Goal: Information Seeking & Learning: Find specific fact

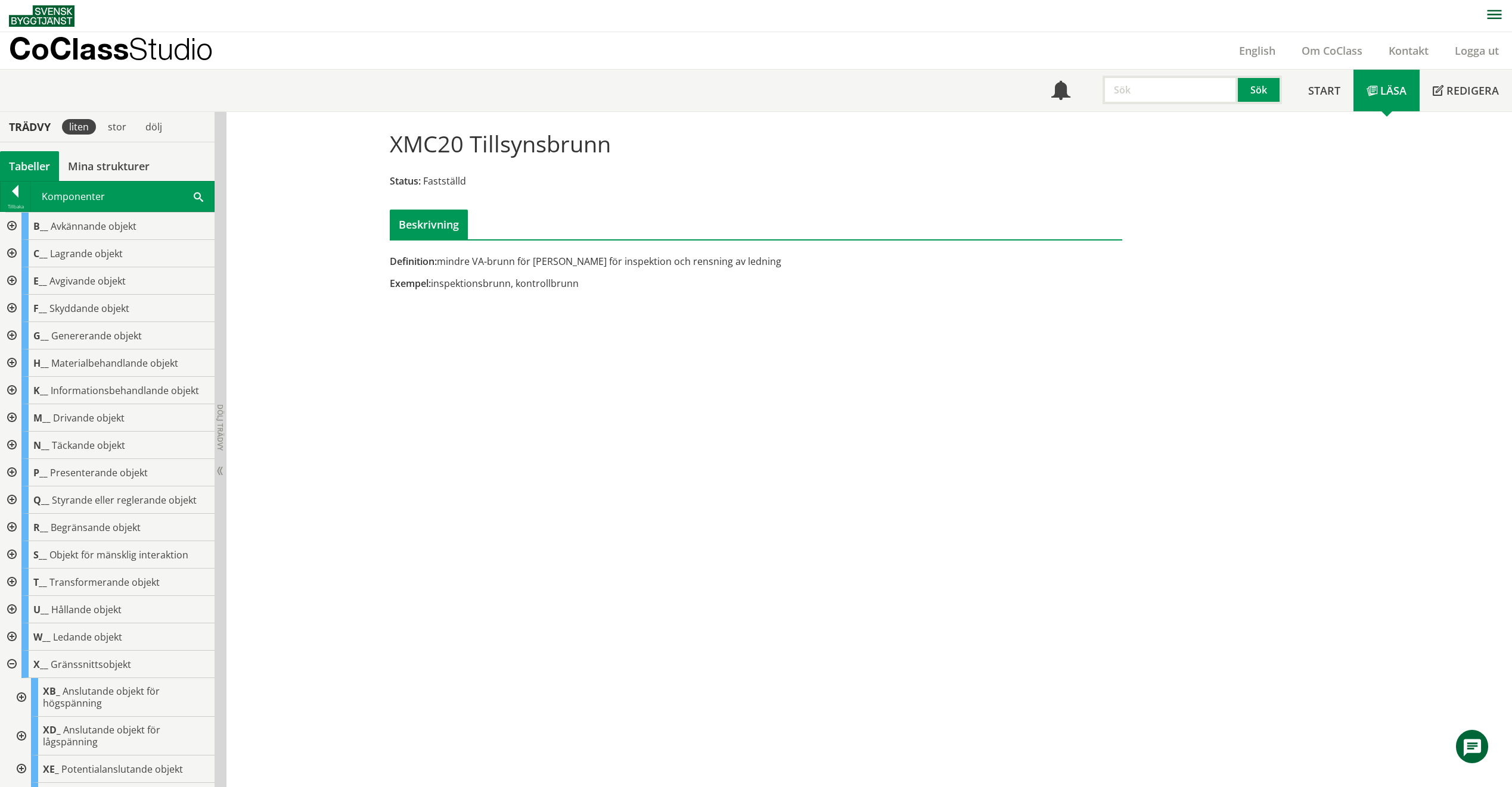
click at [1136, 98] on input "text" at bounding box center [1170, 90] width 135 height 29
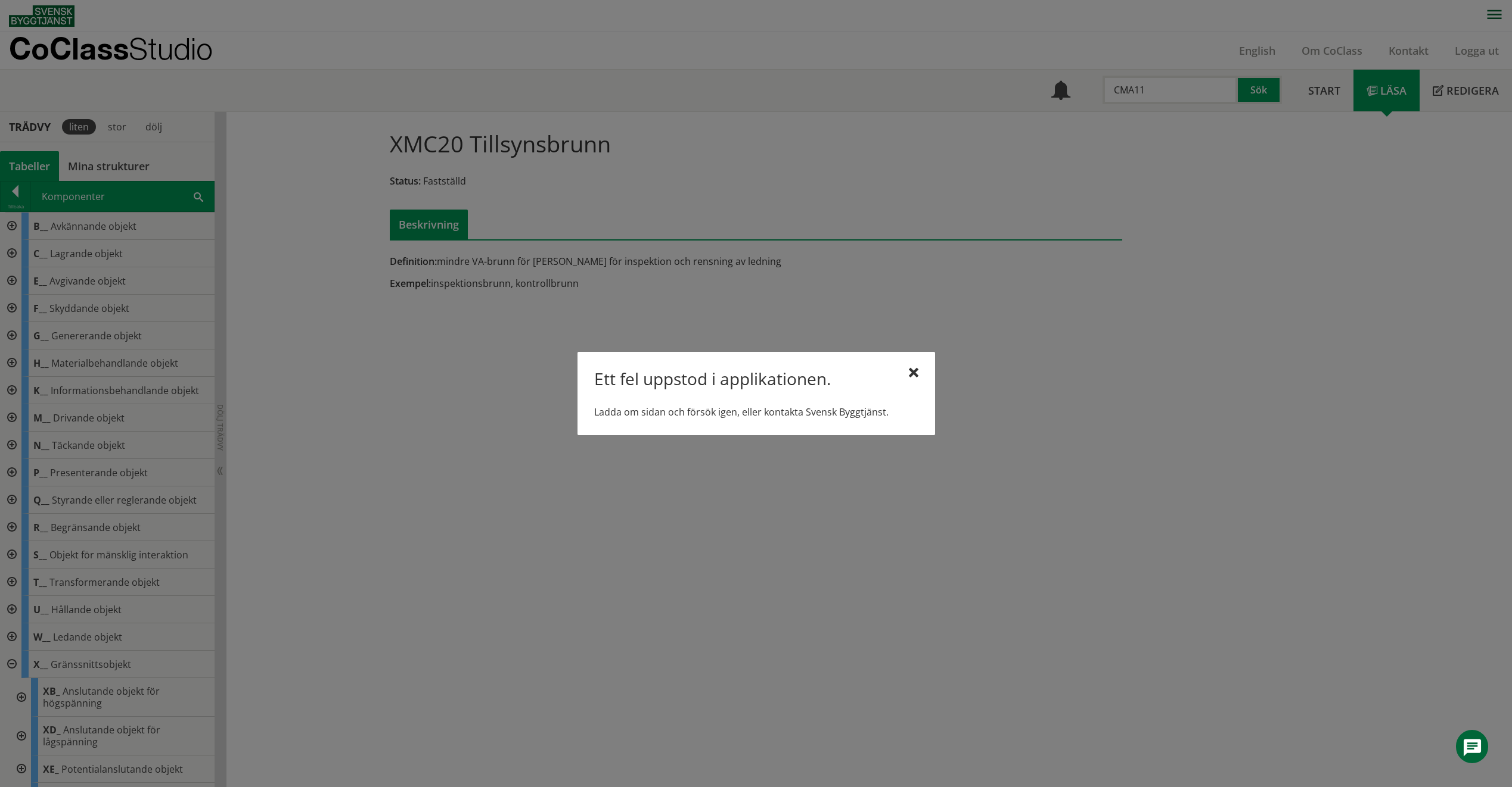
type input "CMA11"
click at [924, 370] on div "Ett fel uppstod i applikationen. Ladda om sidan och försök igen, eller kontakta…" at bounding box center [756, 393] width 358 height 83
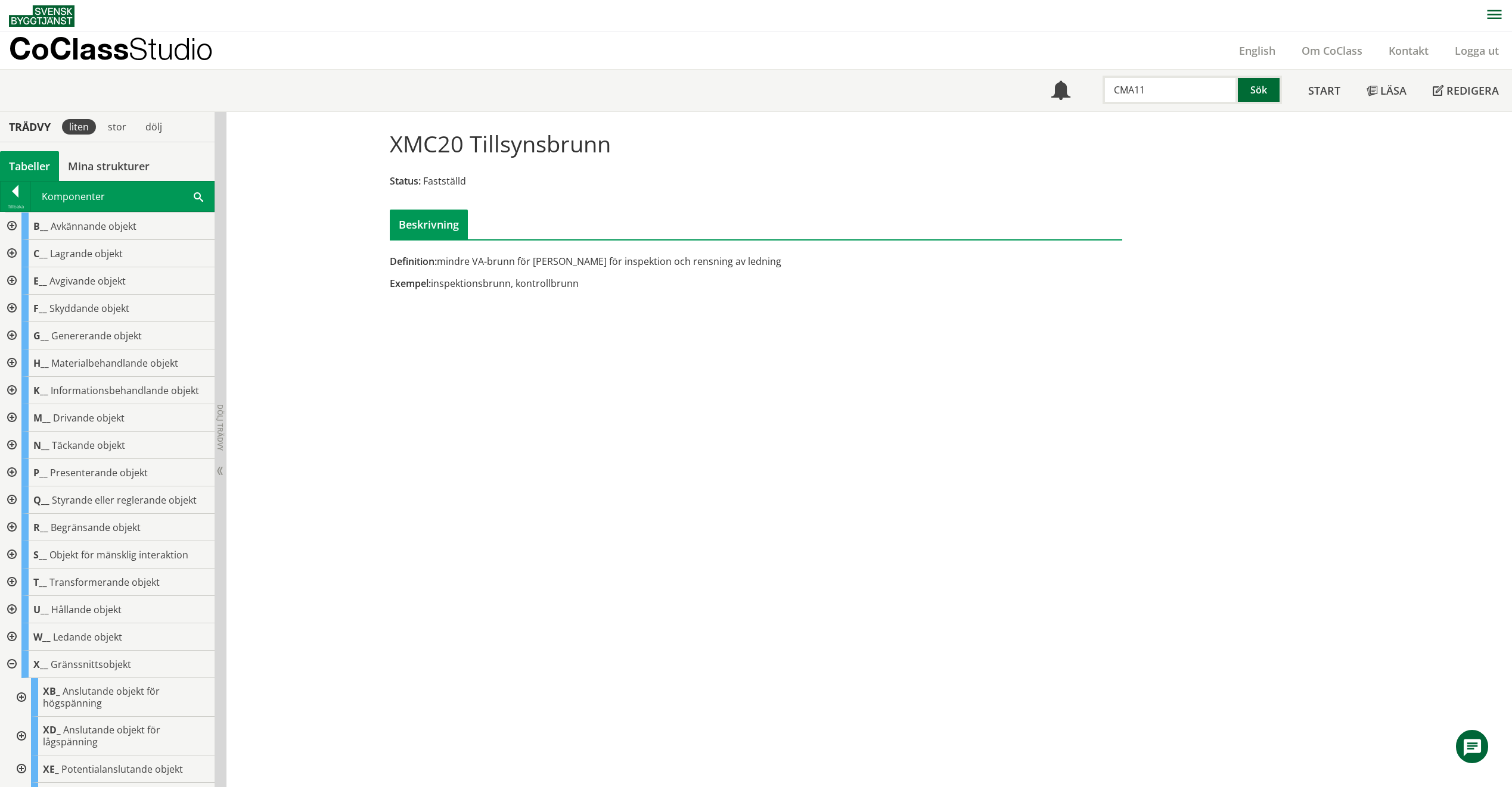
click at [1264, 86] on button "Sök" at bounding box center [1259, 90] width 44 height 29
click at [1189, 91] on input "text" at bounding box center [1170, 90] width 135 height 29
type input "CMA11"
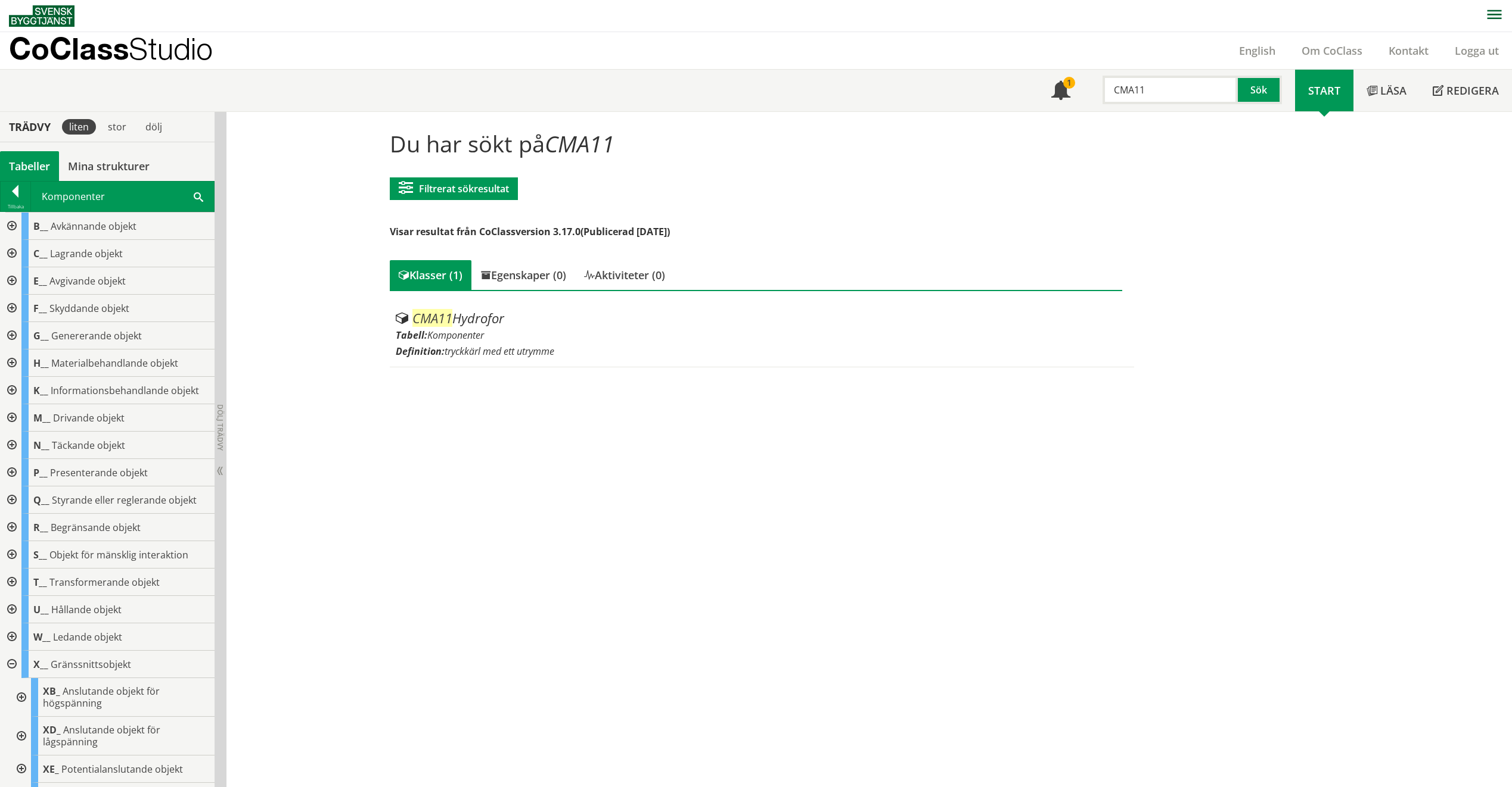
click at [512, 301] on div "CMA11 Hydrofor Tabell: Komponenter Definition: tryckkärl med ett utrymme" at bounding box center [756, 328] width 733 height 77
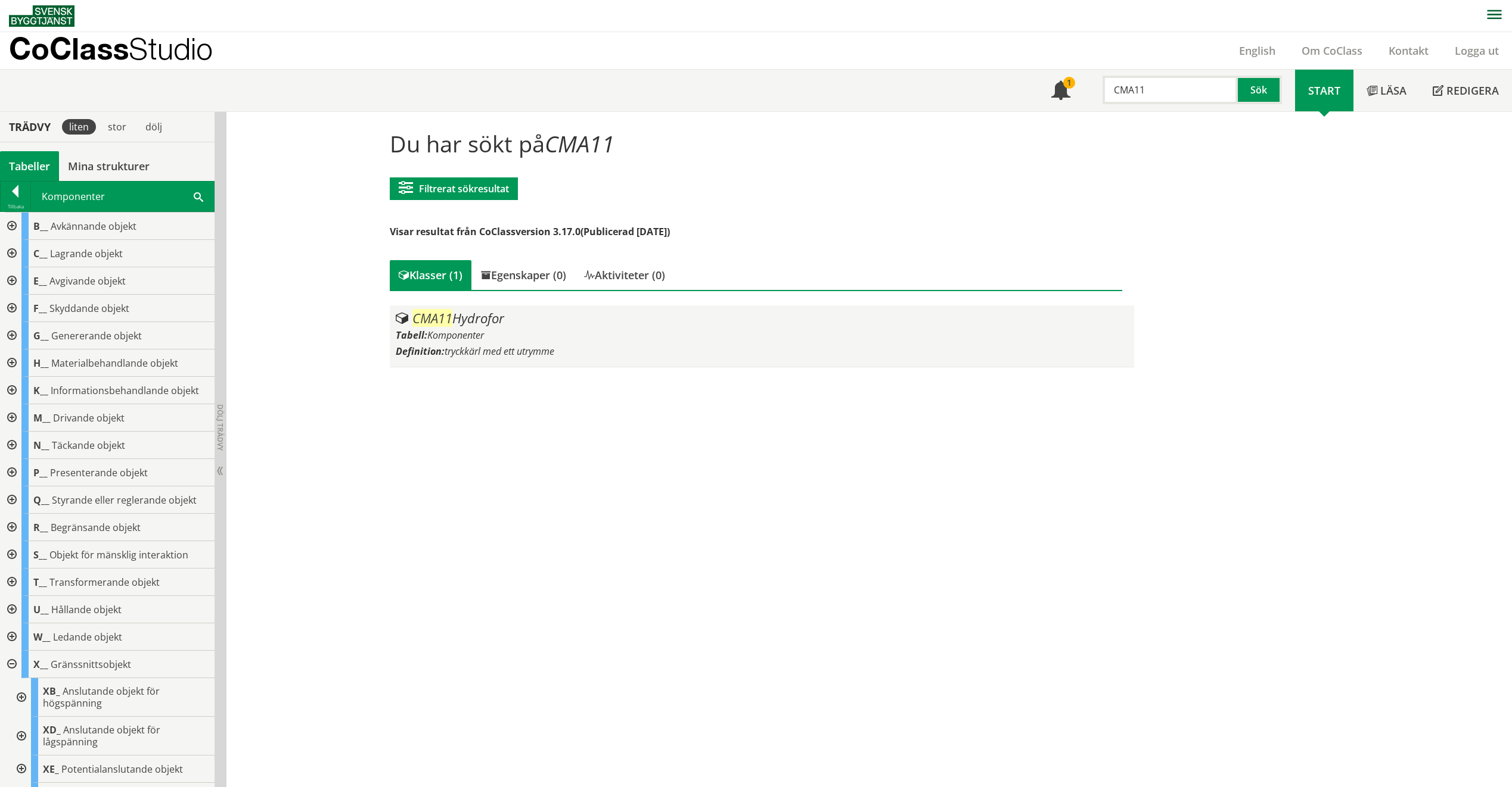
click at [504, 318] on div "CMA11 Hydrofor" at bounding box center [762, 318] width 733 height 14
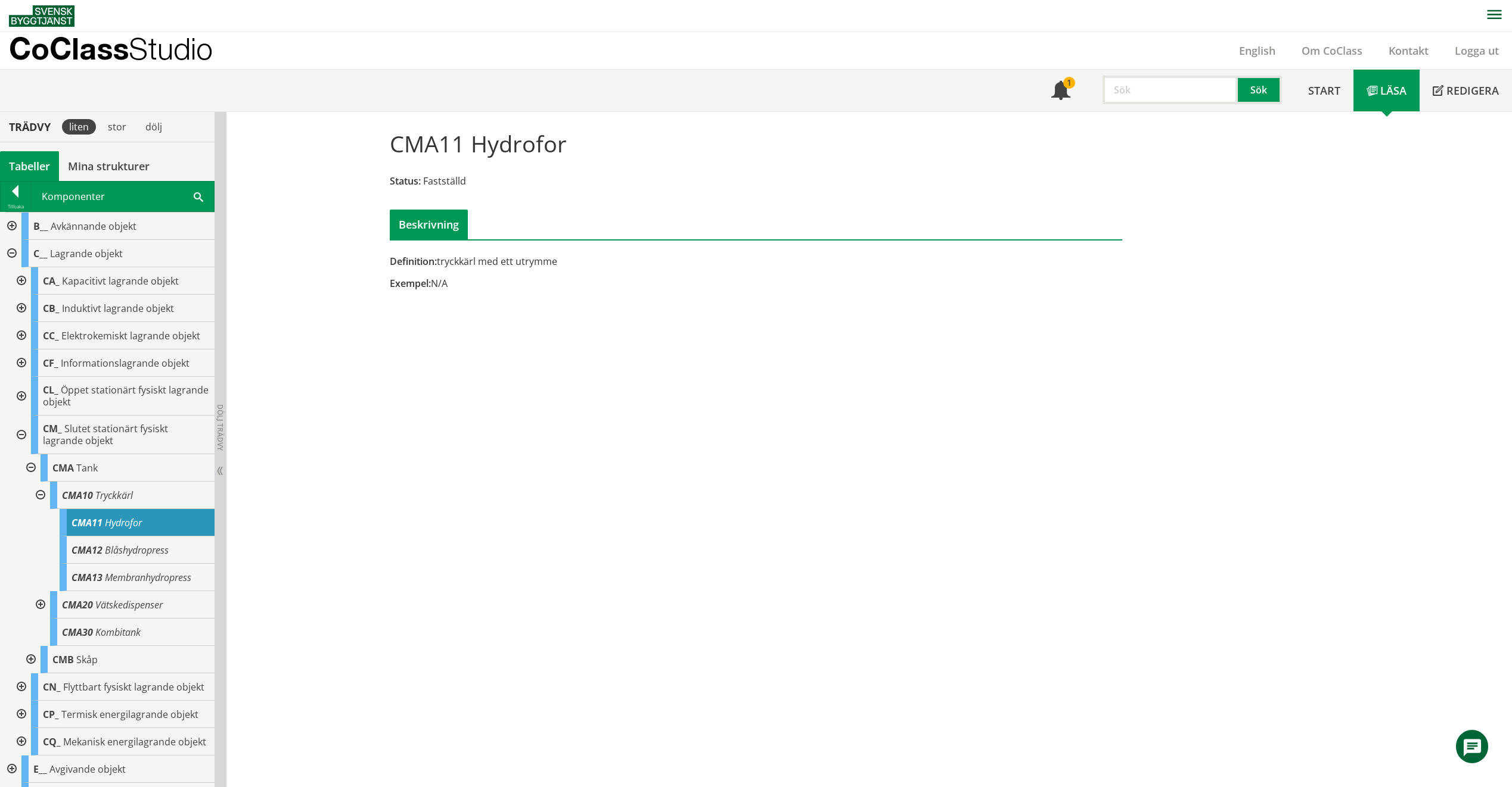
click at [1143, 84] on input "text" at bounding box center [1170, 90] width 135 height 29
type input "WMB"
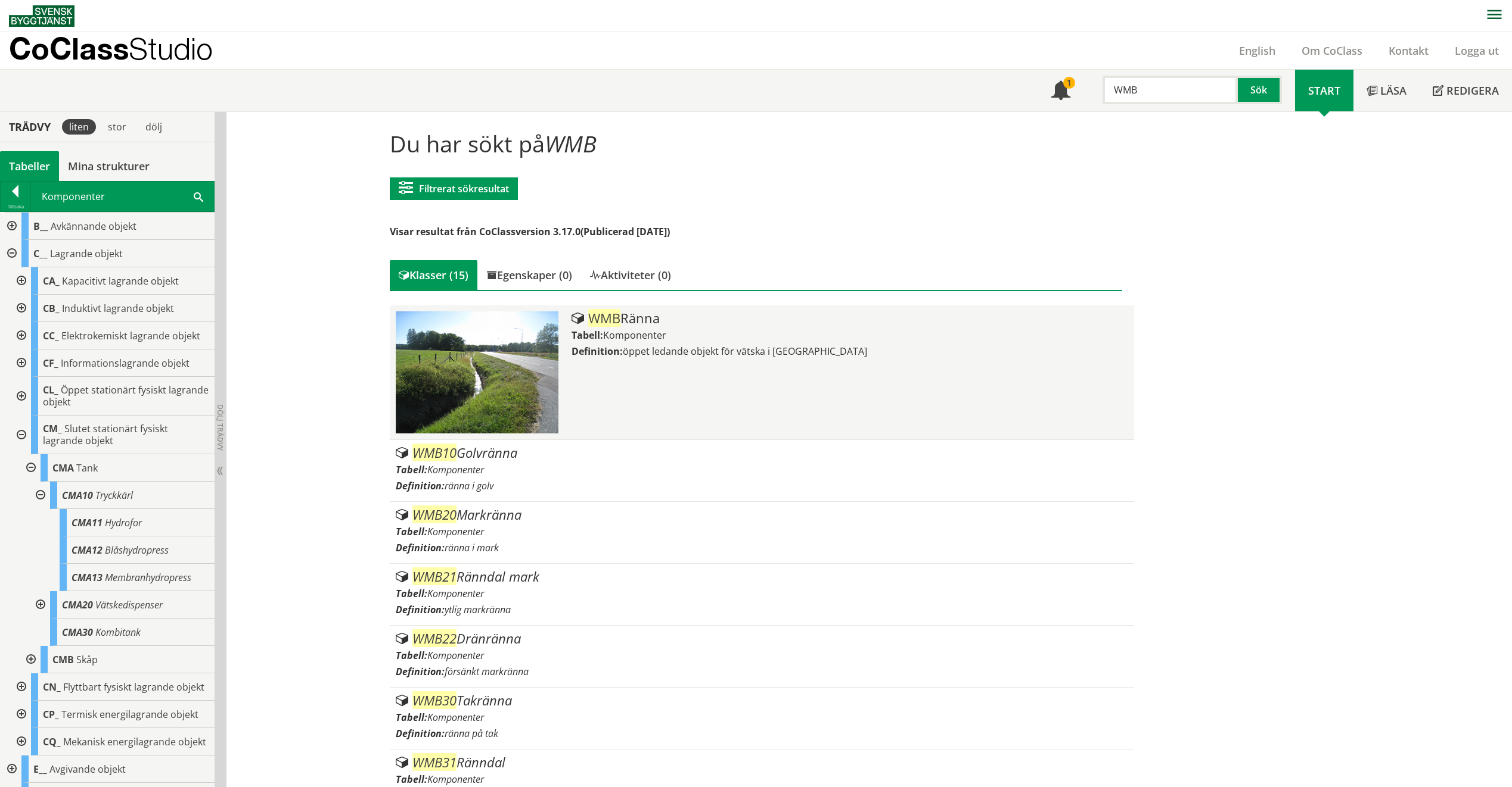
click at [709, 387] on div "WMB Ränna Tabell: Komponenter Definition: öppet ledande objekt för vätska i rän…" at bounding box center [849, 372] width 556 height 122
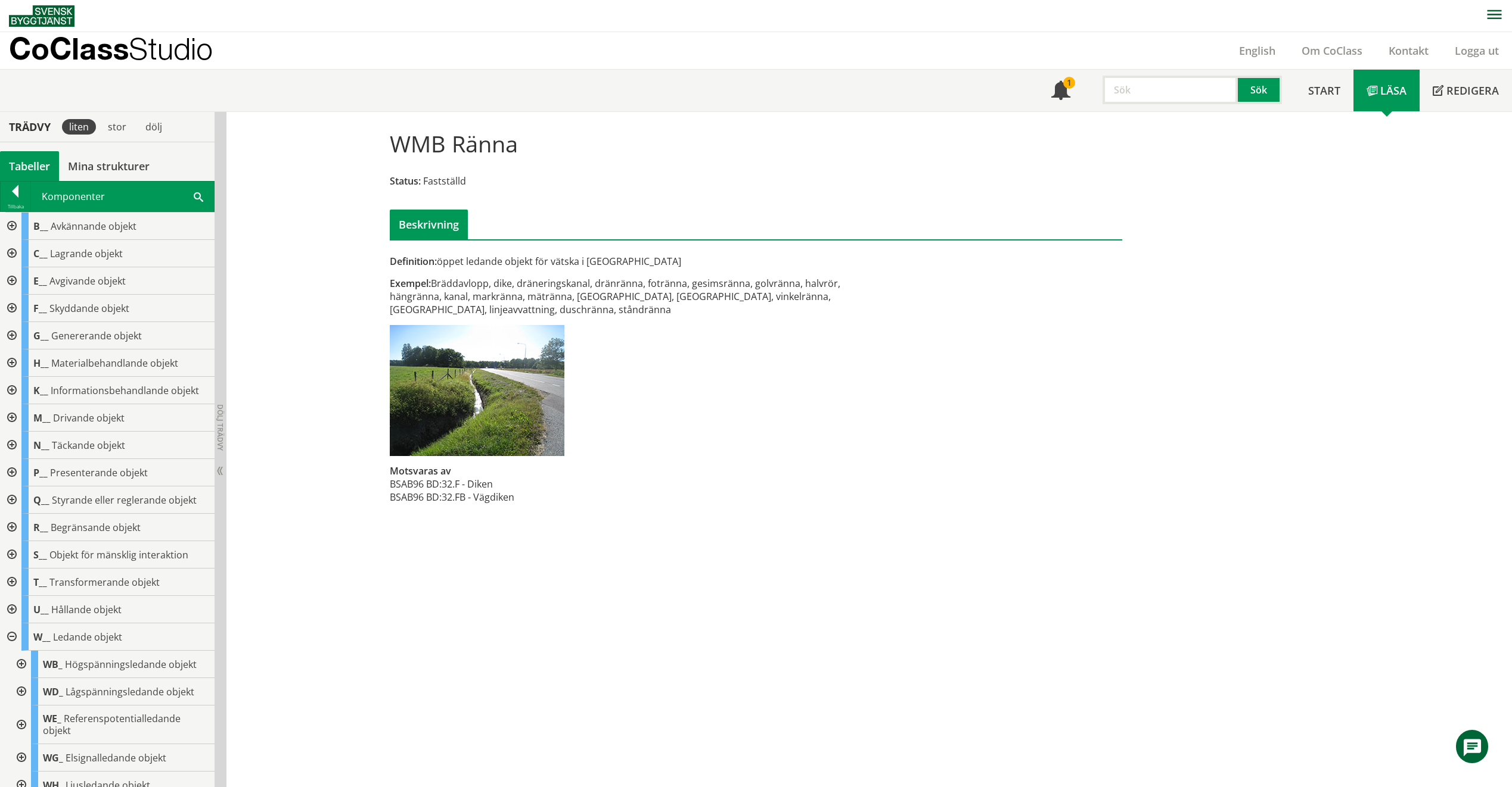
click at [466, 284] on div "Exempel: Bräddavlopp, dike, dräneringskanal, dränränna, fotränna, gesimsränna, …" at bounding box center [630, 296] width 482 height 39
drag, startPoint x: 453, startPoint y: 280, endPoint x: 538, endPoint y: 302, distance: 87.8
click at [538, 302] on div "Exempel: Bräddavlopp, dike, dräneringskanal, dränränna, fotränna, gesimsränna, …" at bounding box center [630, 296] width 482 height 39
click at [1176, 88] on input "text" at bounding box center [1170, 90] width 135 height 29
type input "XKA"
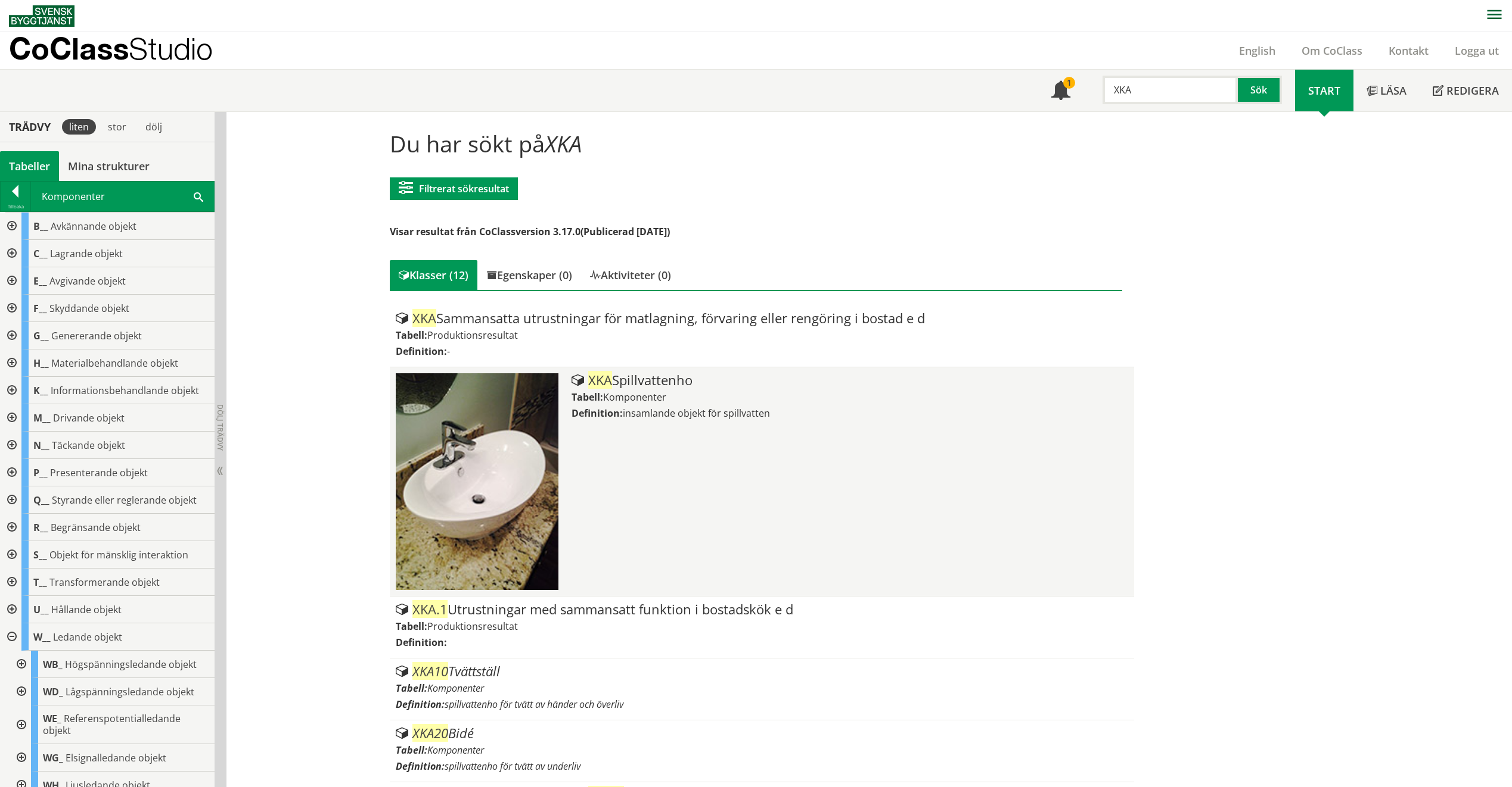
click at [636, 515] on div "XKA Spillvattenho Tabell: Komponenter Definition: insamlande objekt för spillva…" at bounding box center [849, 481] width 556 height 217
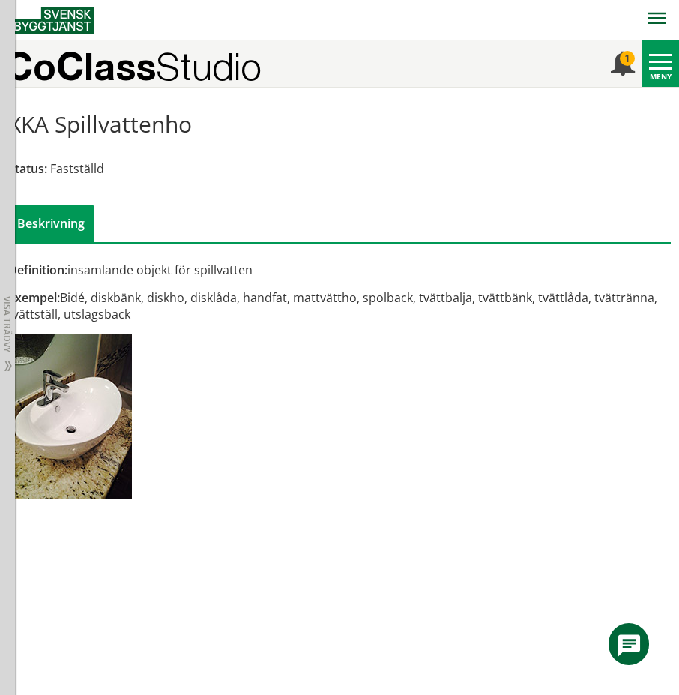
click at [679, 695] on html "AMA AMA Beskrivningsverktyg AMA Funktion BSAB Bygginfo Byggjura Byggkatalogen […" at bounding box center [339, 347] width 679 height 695
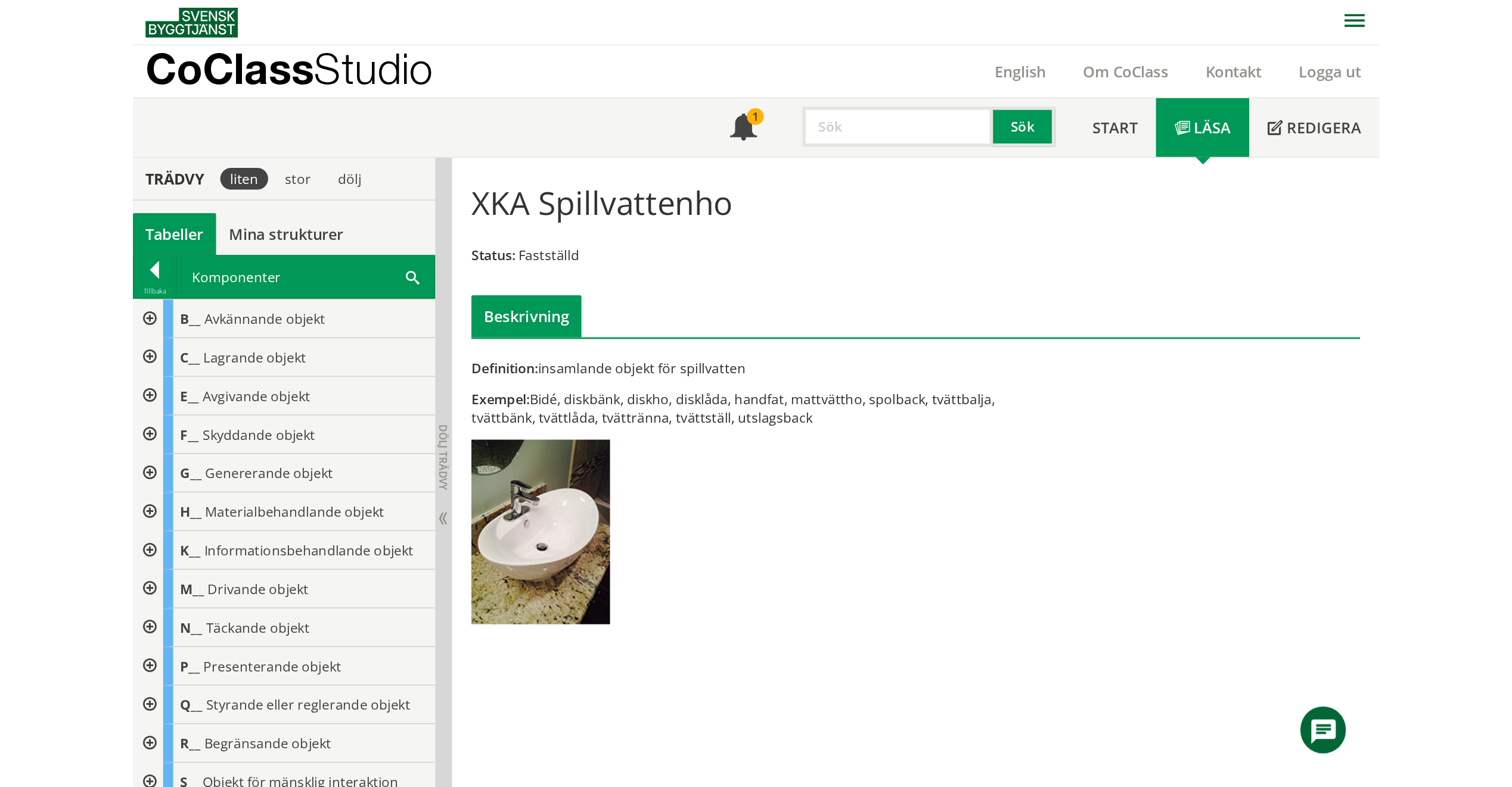
scroll to position [1, 0]
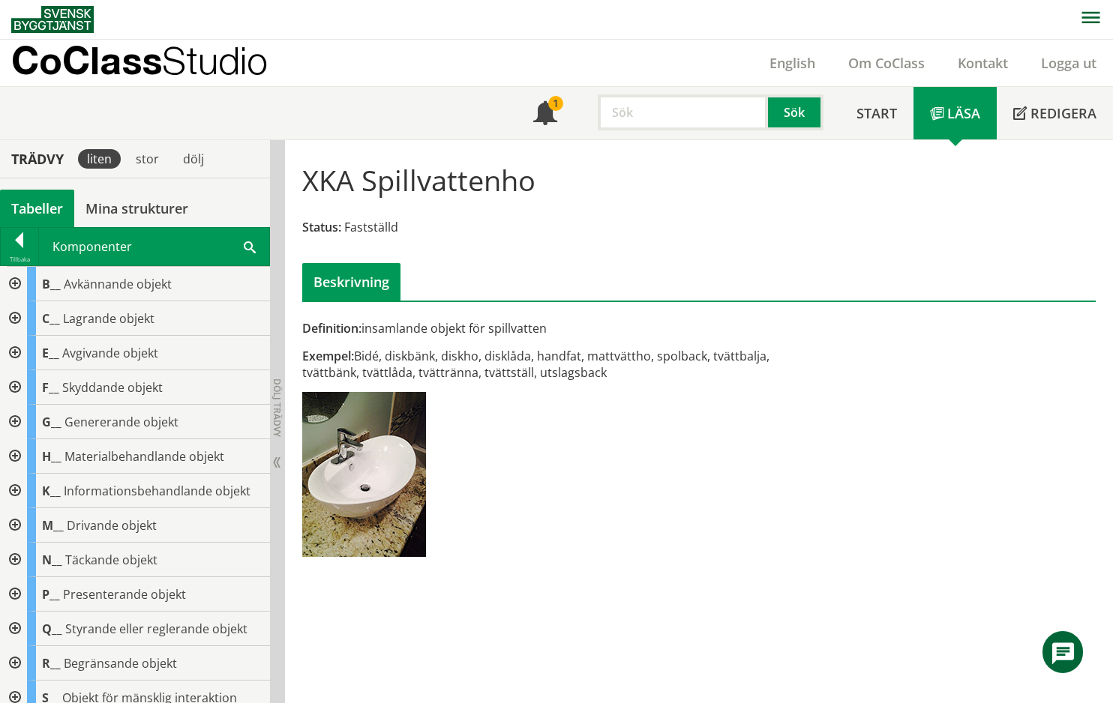
click at [643, 118] on input "text" at bounding box center [683, 112] width 170 height 36
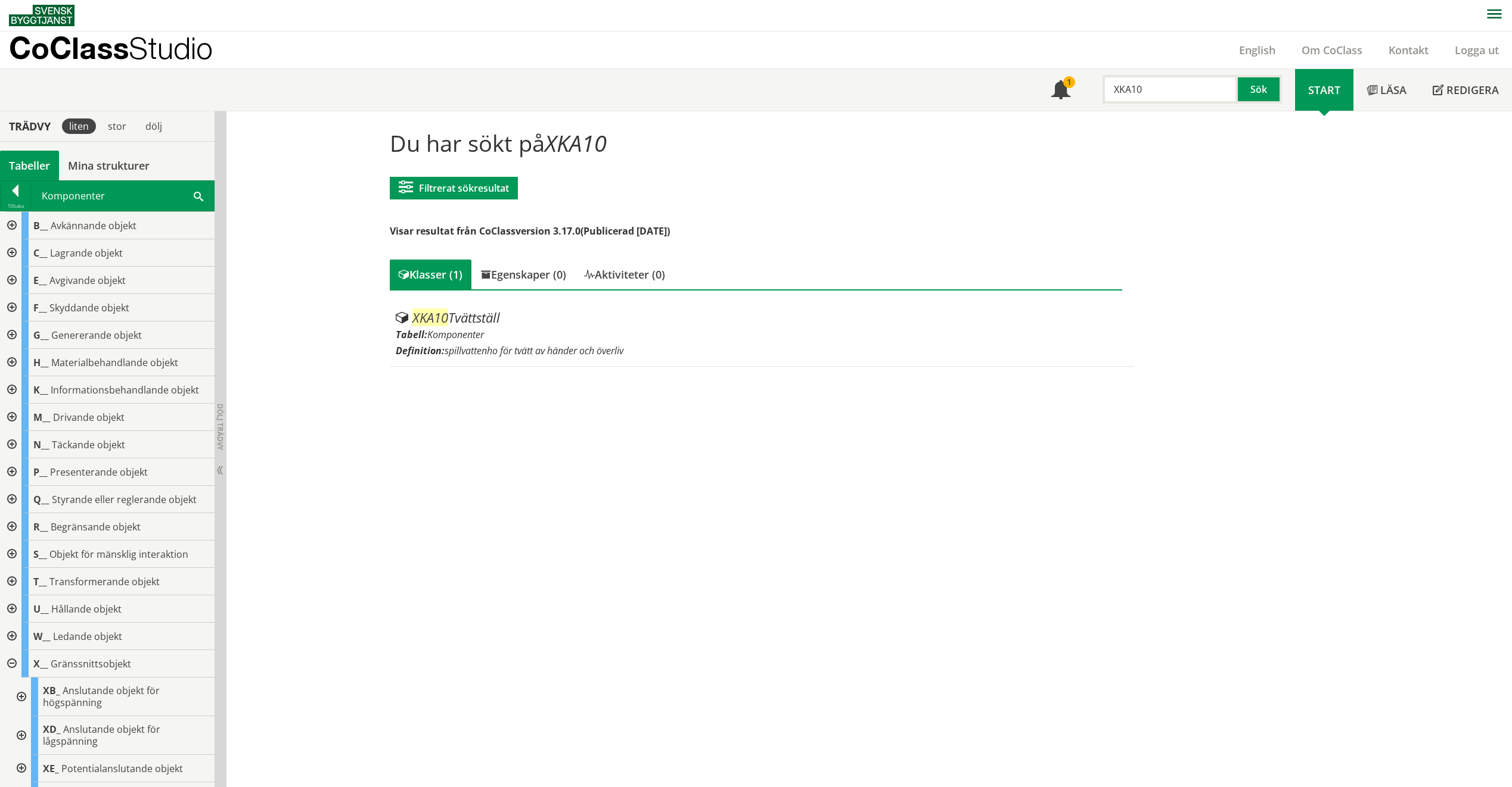
click at [1150, 94] on input "XKA10" at bounding box center [1170, 89] width 135 height 29
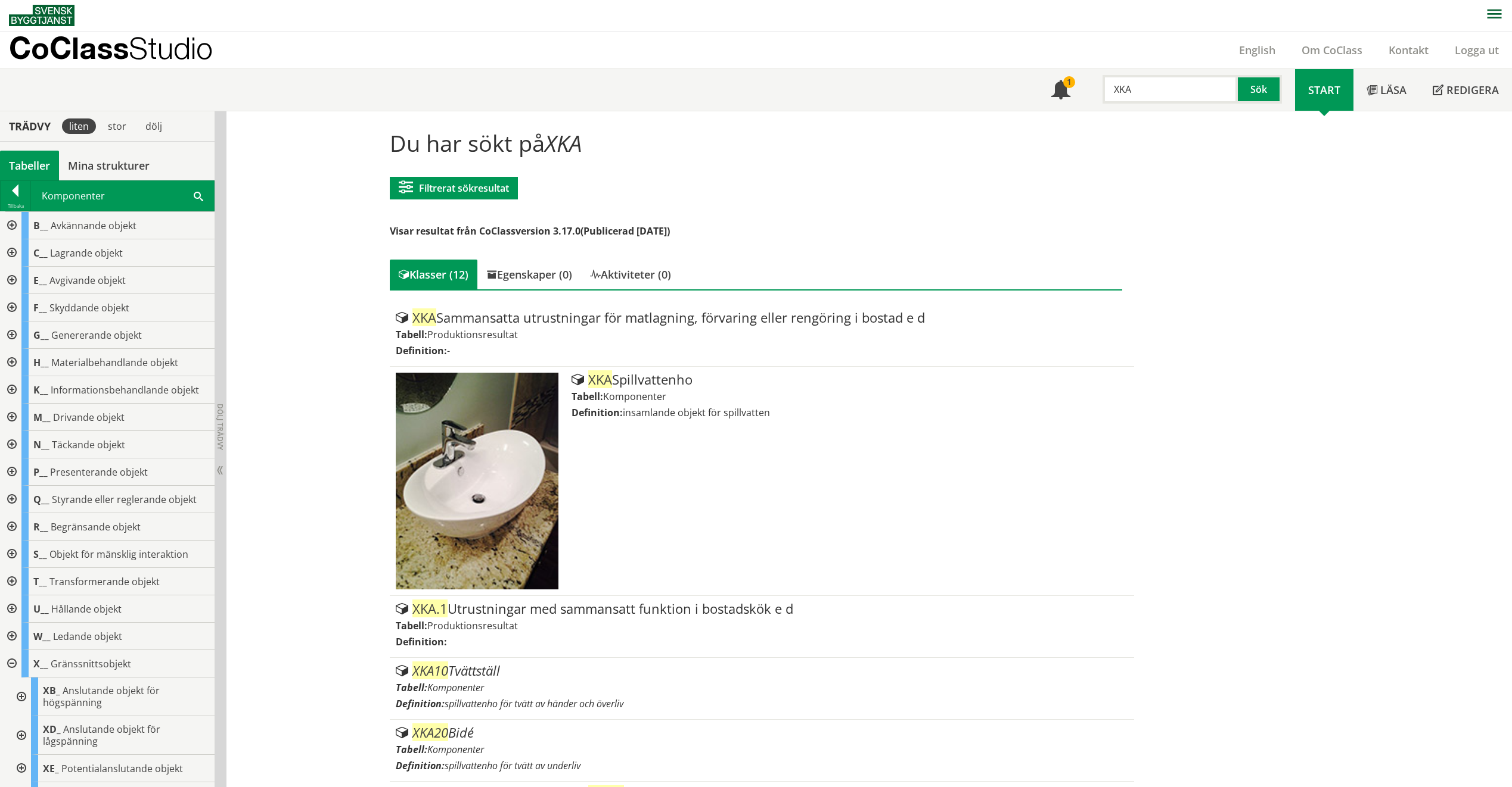
click at [1147, 78] on input "XKA" at bounding box center [1170, 89] width 135 height 29
type input "X"
type input "HMA"
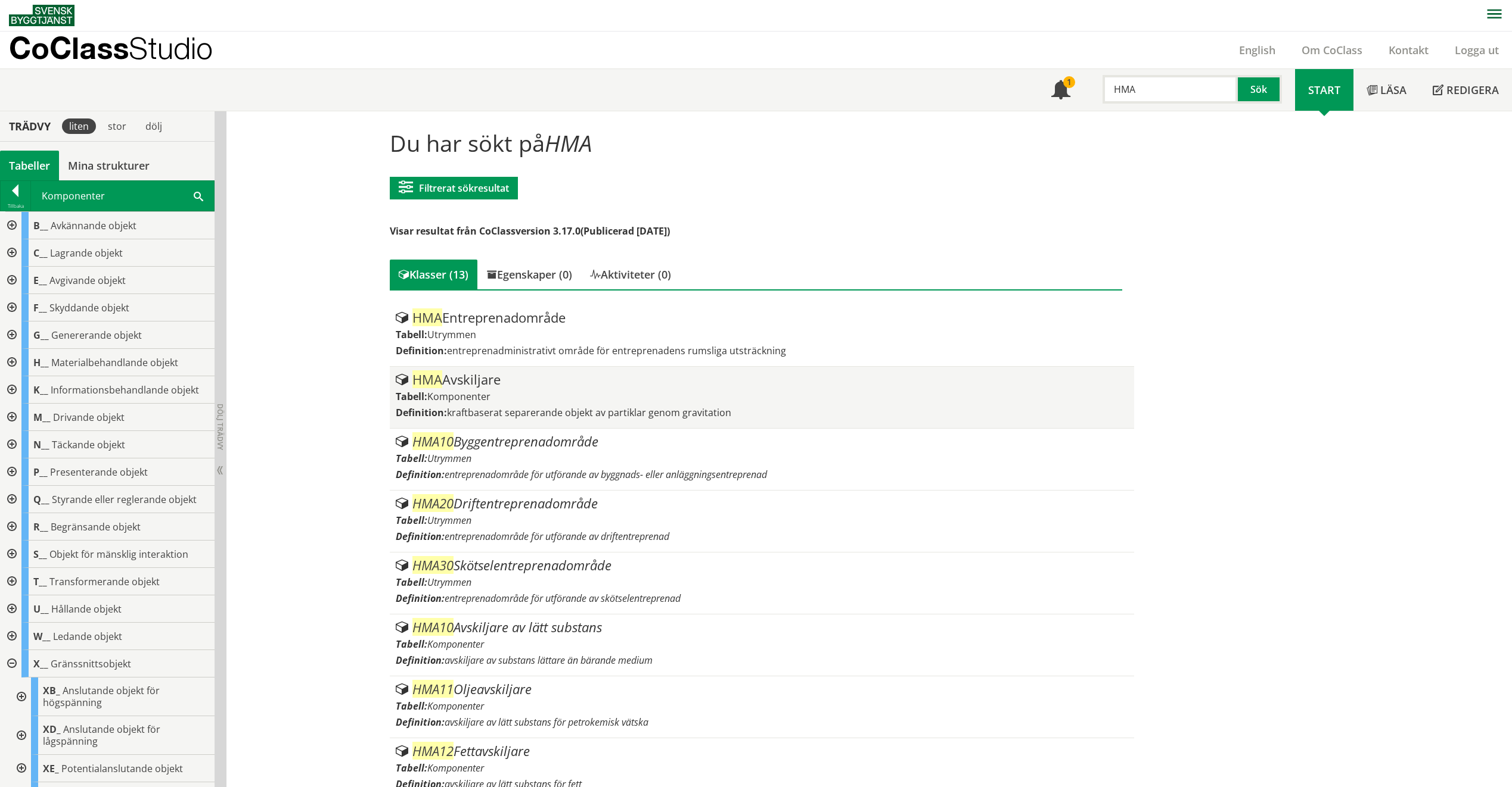
click at [620, 388] on div "HMA Avskiljare Tabell: Komponenter Definition: kraftbaserat separerande objekt …" at bounding box center [762, 397] width 733 height 49
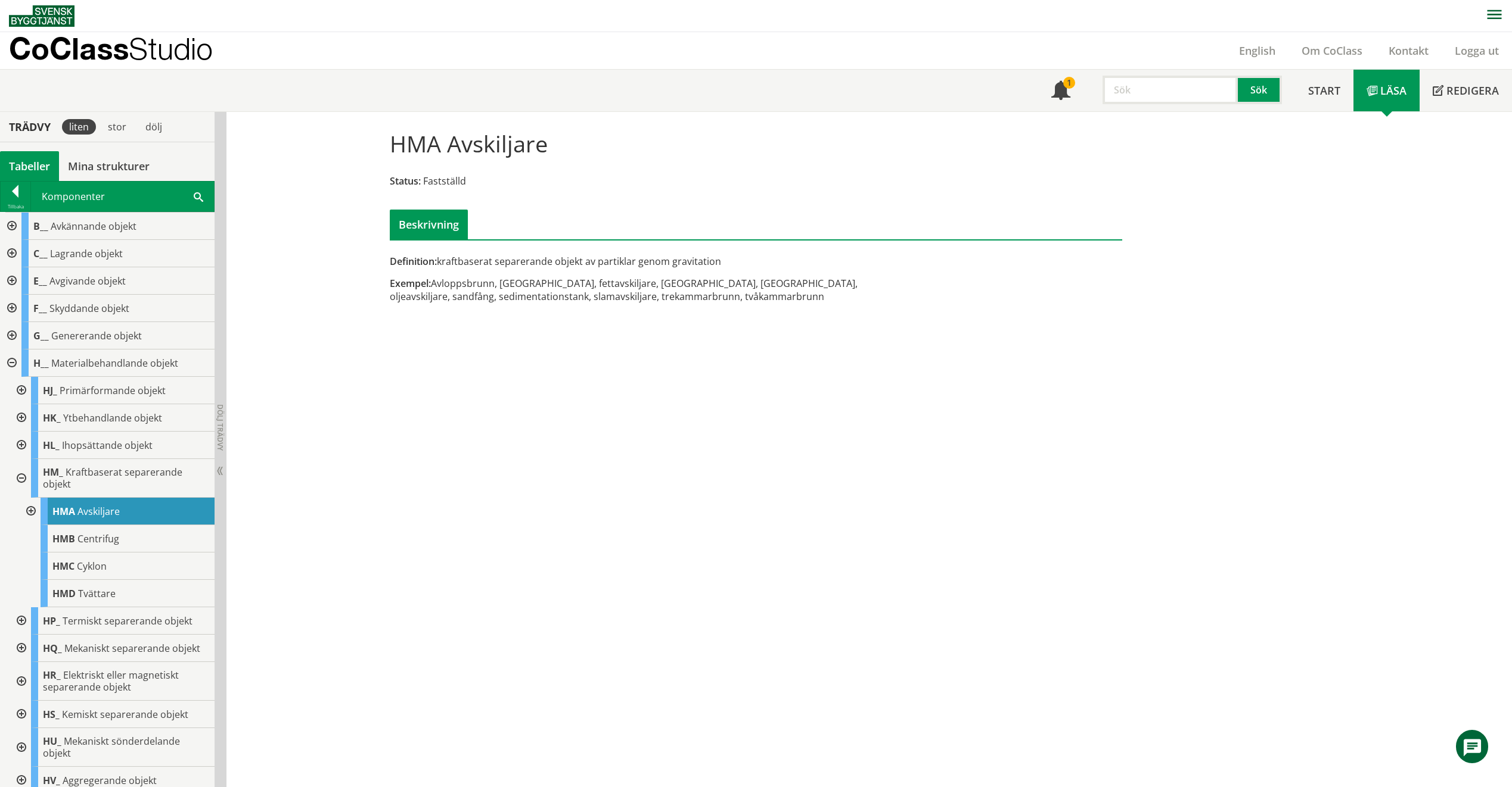
click at [1168, 75] on input "text" at bounding box center [1170, 90] width 135 height 29
type input "UCD40"
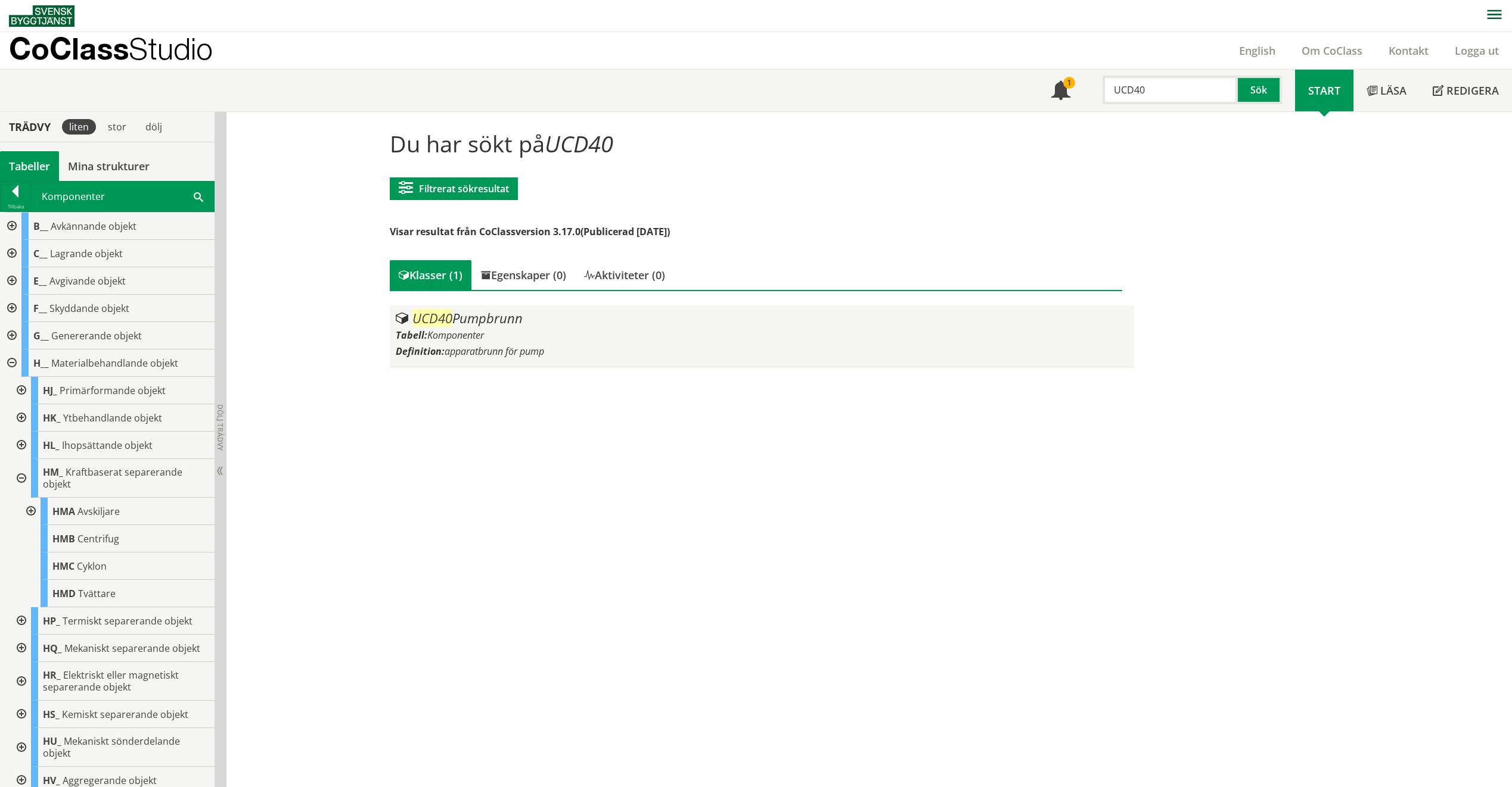
click at [563, 316] on div "UCD40 Pumpbrunn" at bounding box center [762, 318] width 733 height 14
